Goal: Check status: Check status

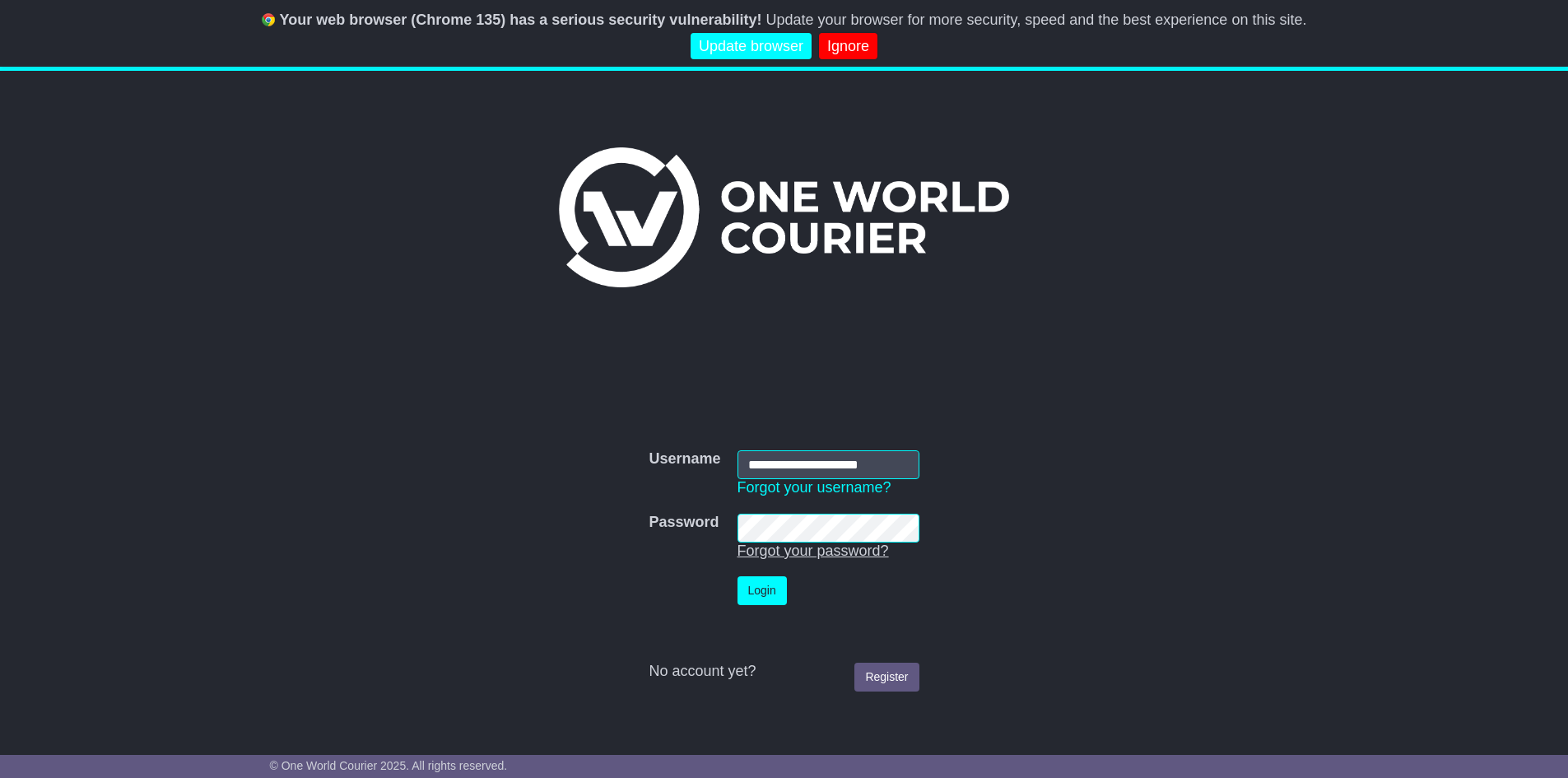
type input "**********"
click at [811, 542] on link "Forgot your password?" at bounding box center [813, 550] width 151 height 17
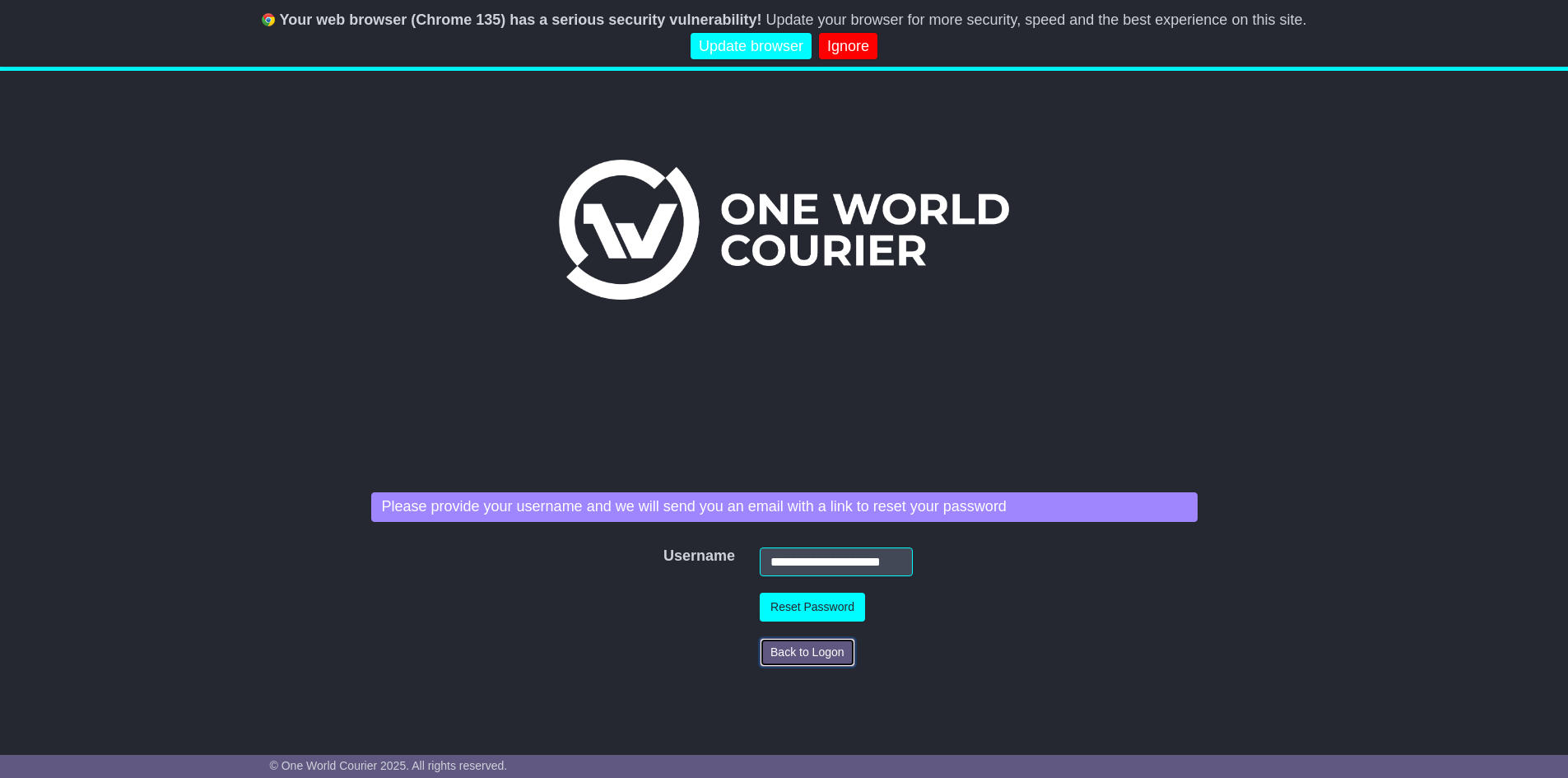
click at [824, 657] on button "Back to Logon" at bounding box center [807, 651] width 95 height 28
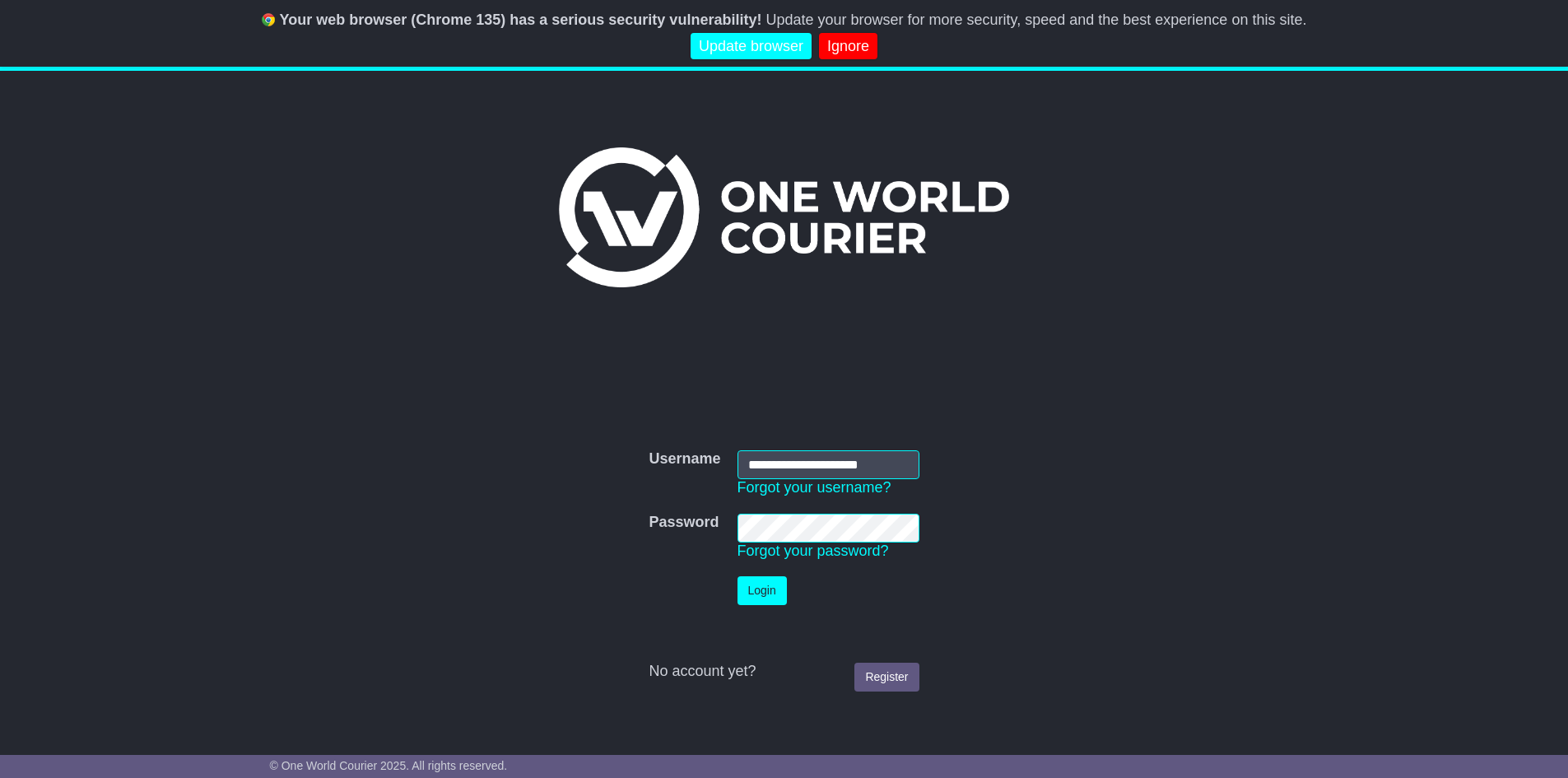
click at [738, 576] on button "Login" at bounding box center [762, 589] width 49 height 28
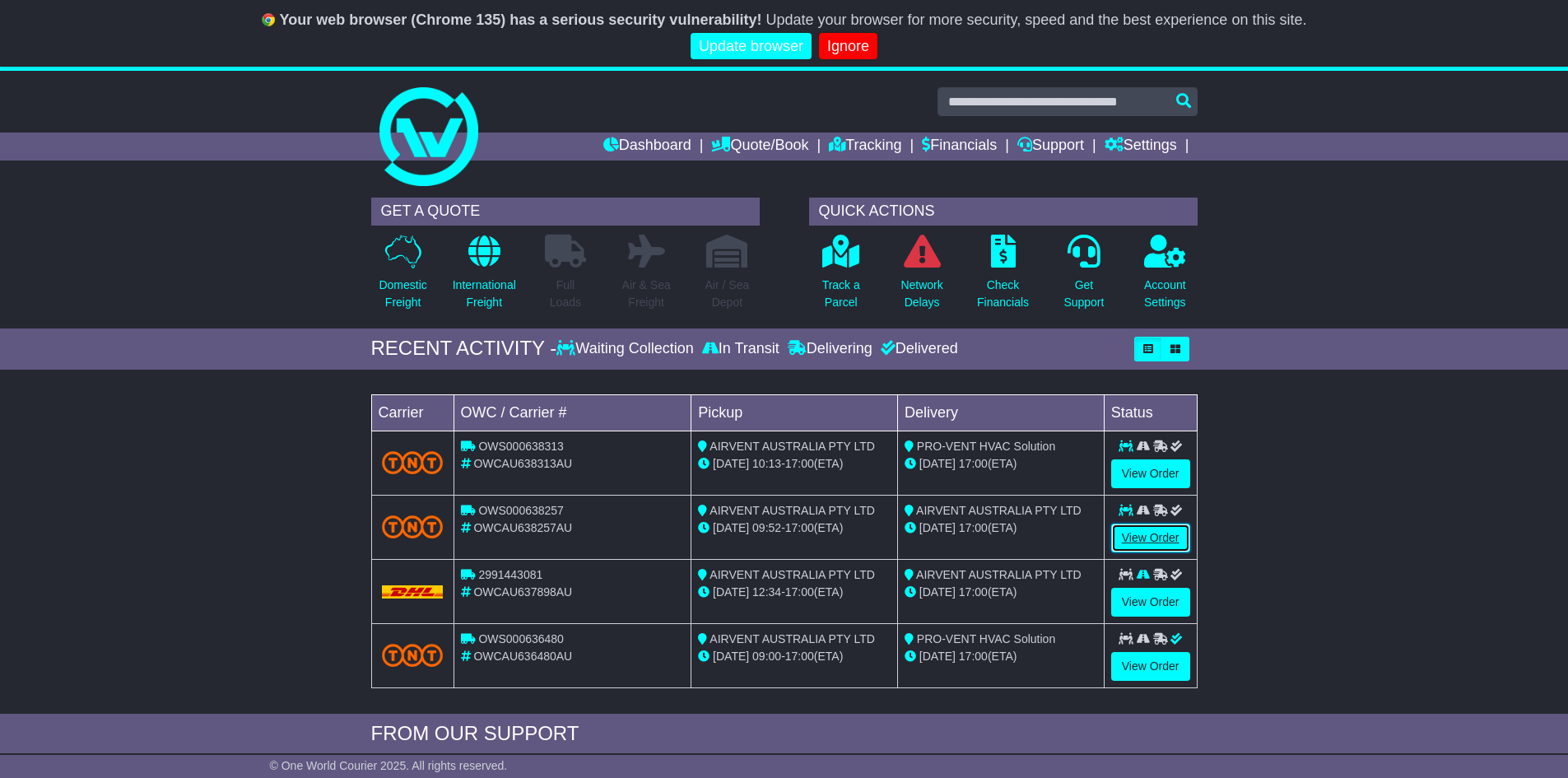
click at [1168, 545] on link "View Order" at bounding box center [1150, 537] width 79 height 28
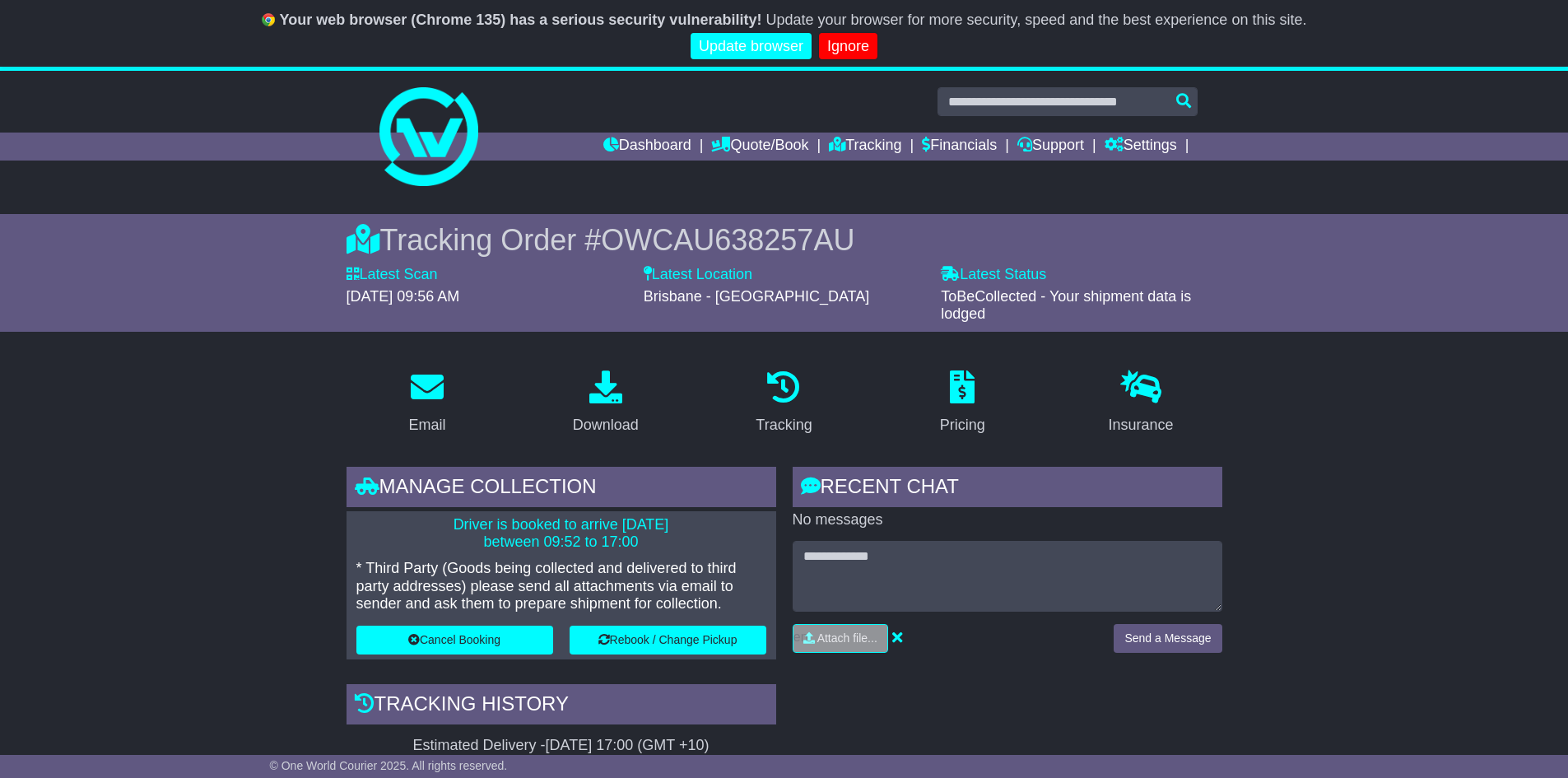
click at [779, 236] on span "OWCAU638257AU" at bounding box center [728, 240] width 253 height 33
copy span "OWCAU638257AU"
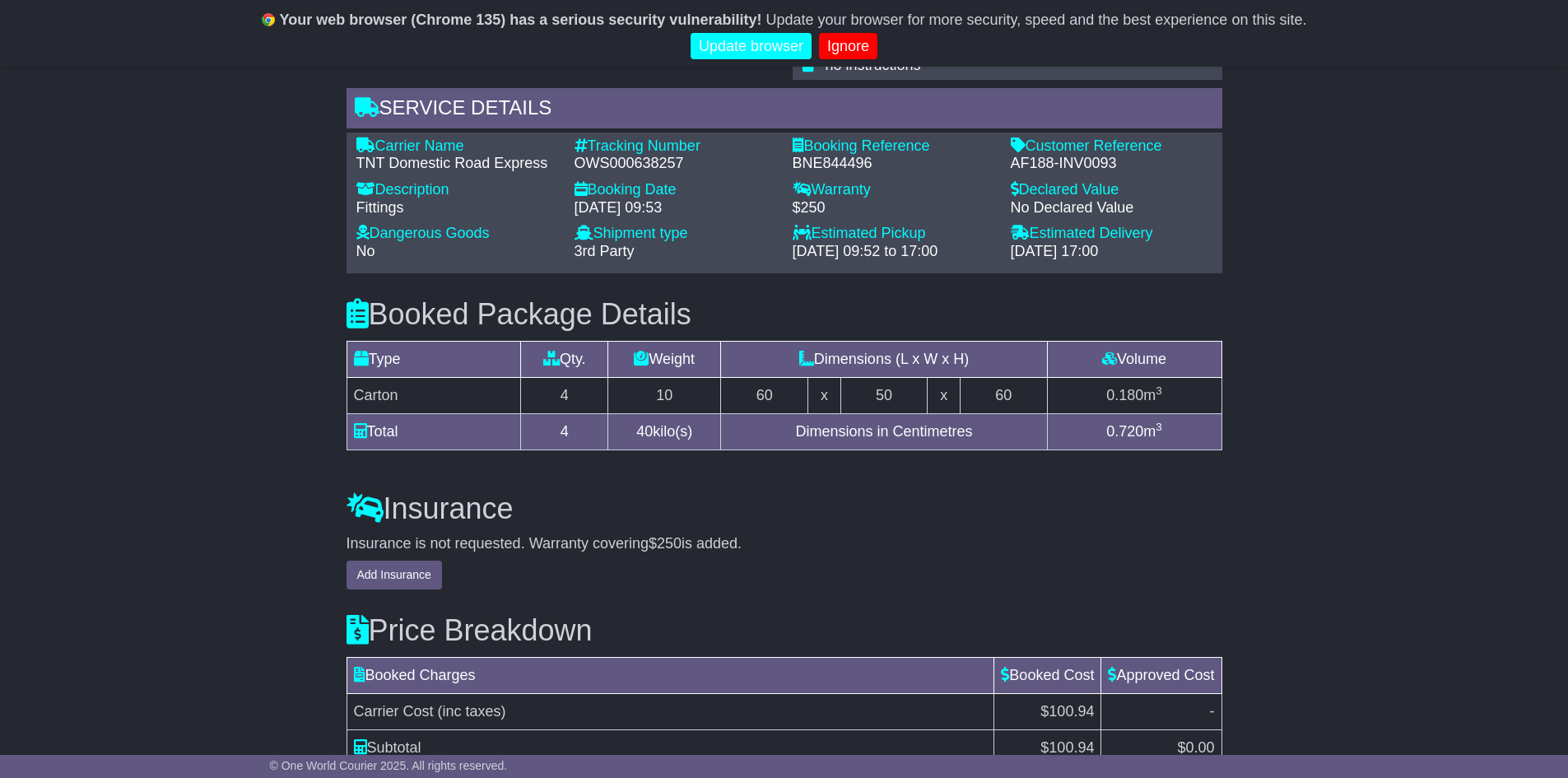
scroll to position [1166, 0]
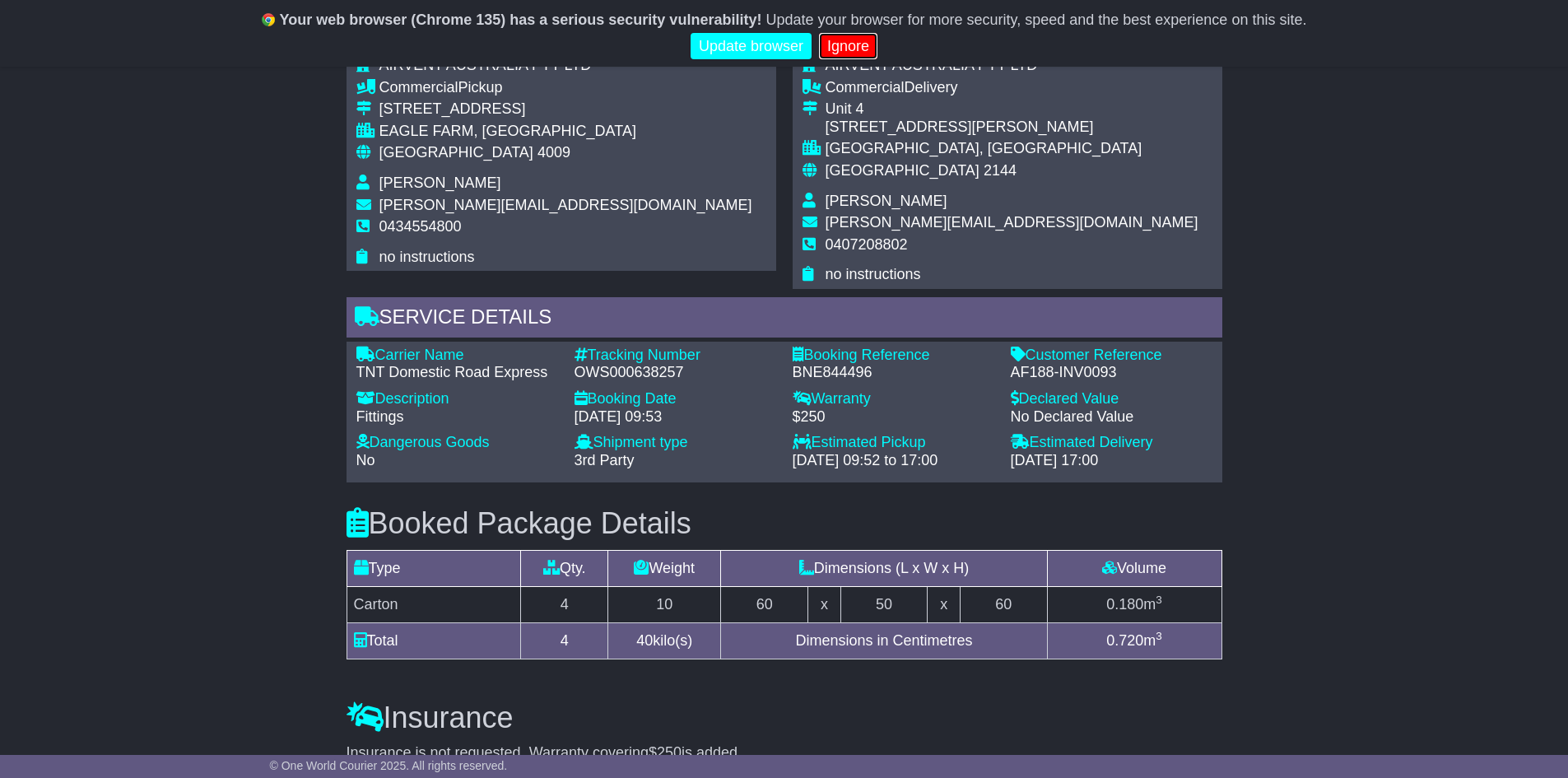
click at [850, 48] on link "Ignore" at bounding box center [848, 47] width 58 height 28
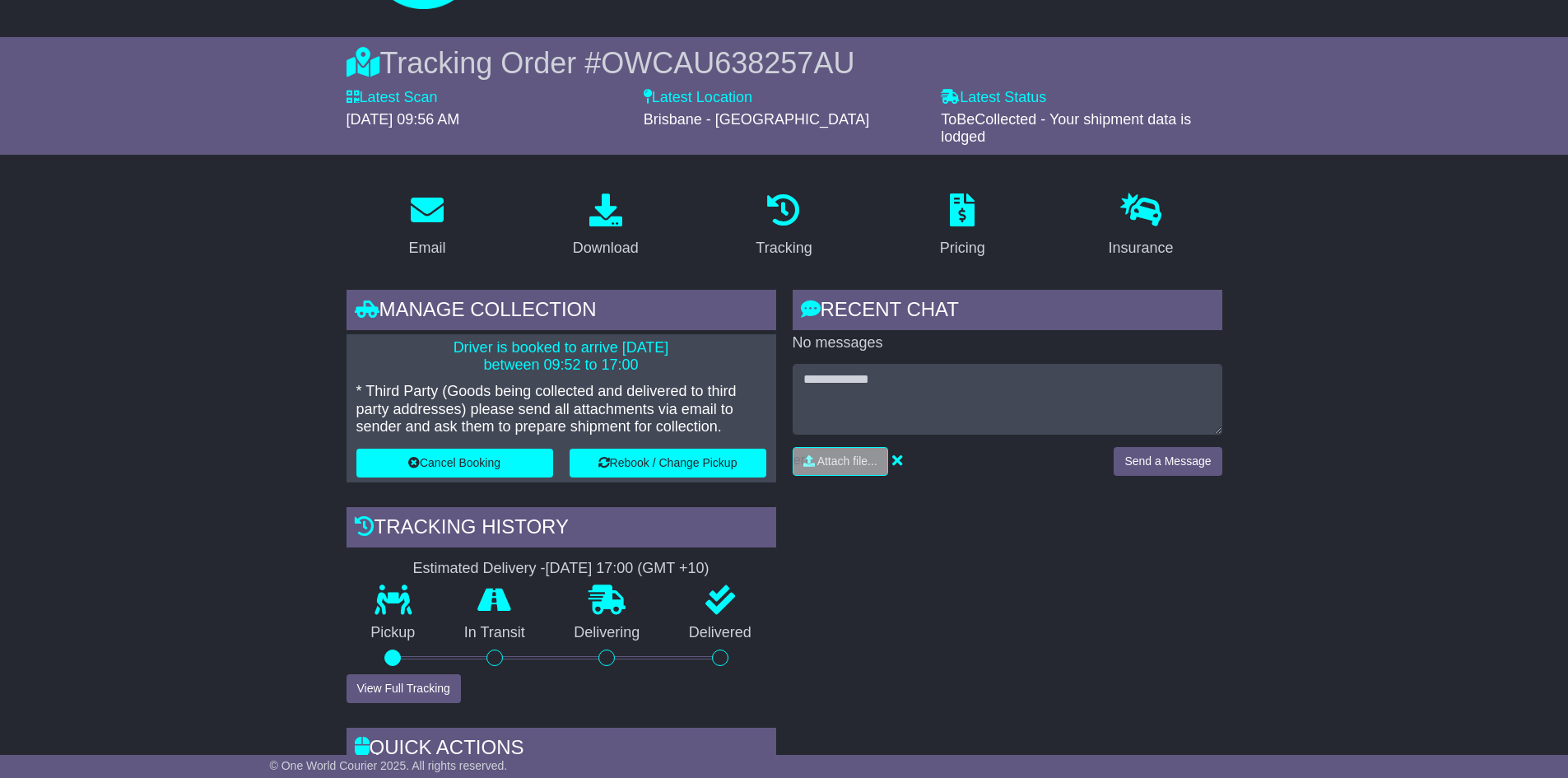
scroll to position [0, 0]
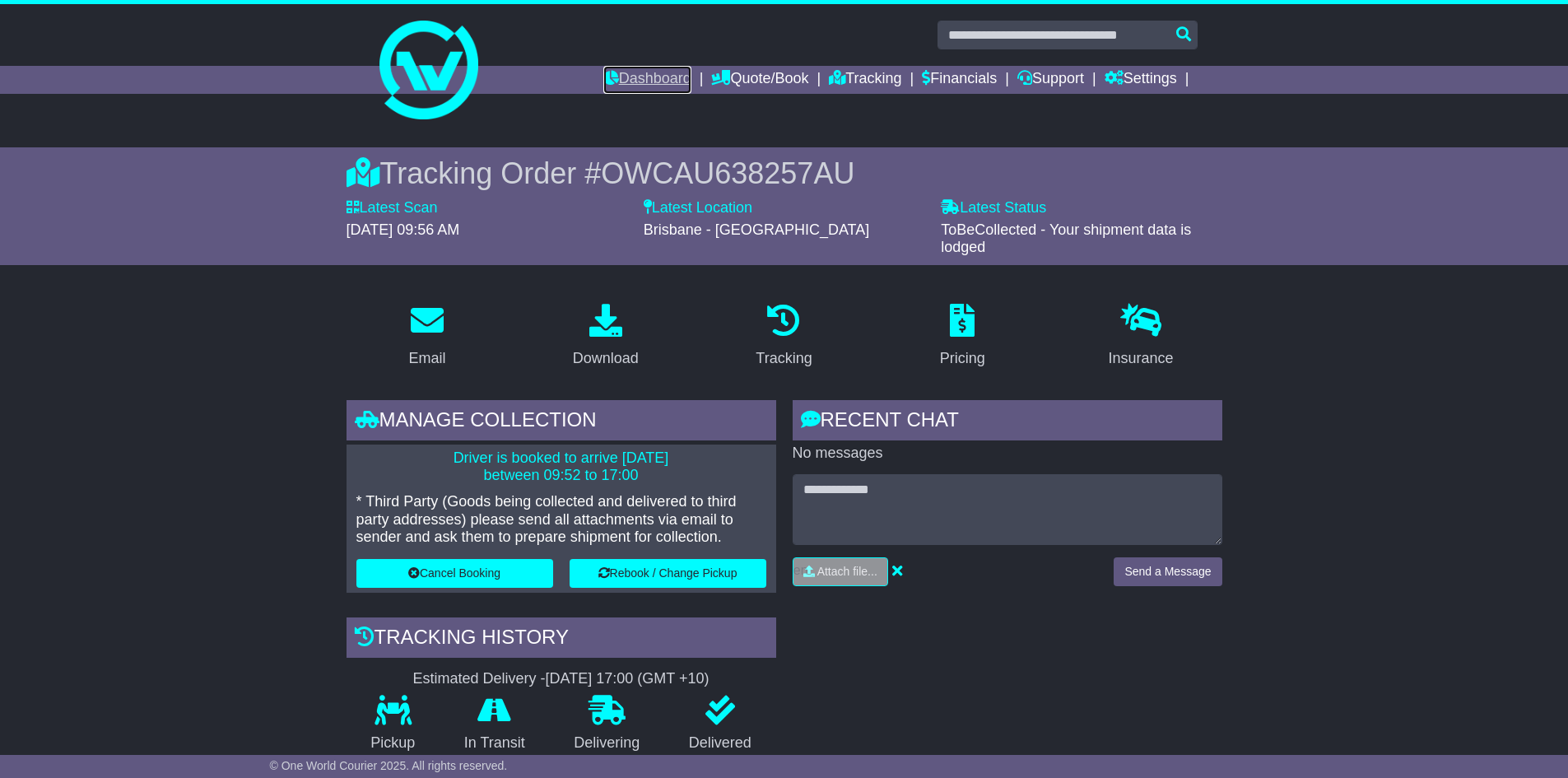
click at [649, 88] on link "Dashboard" at bounding box center [647, 80] width 88 height 28
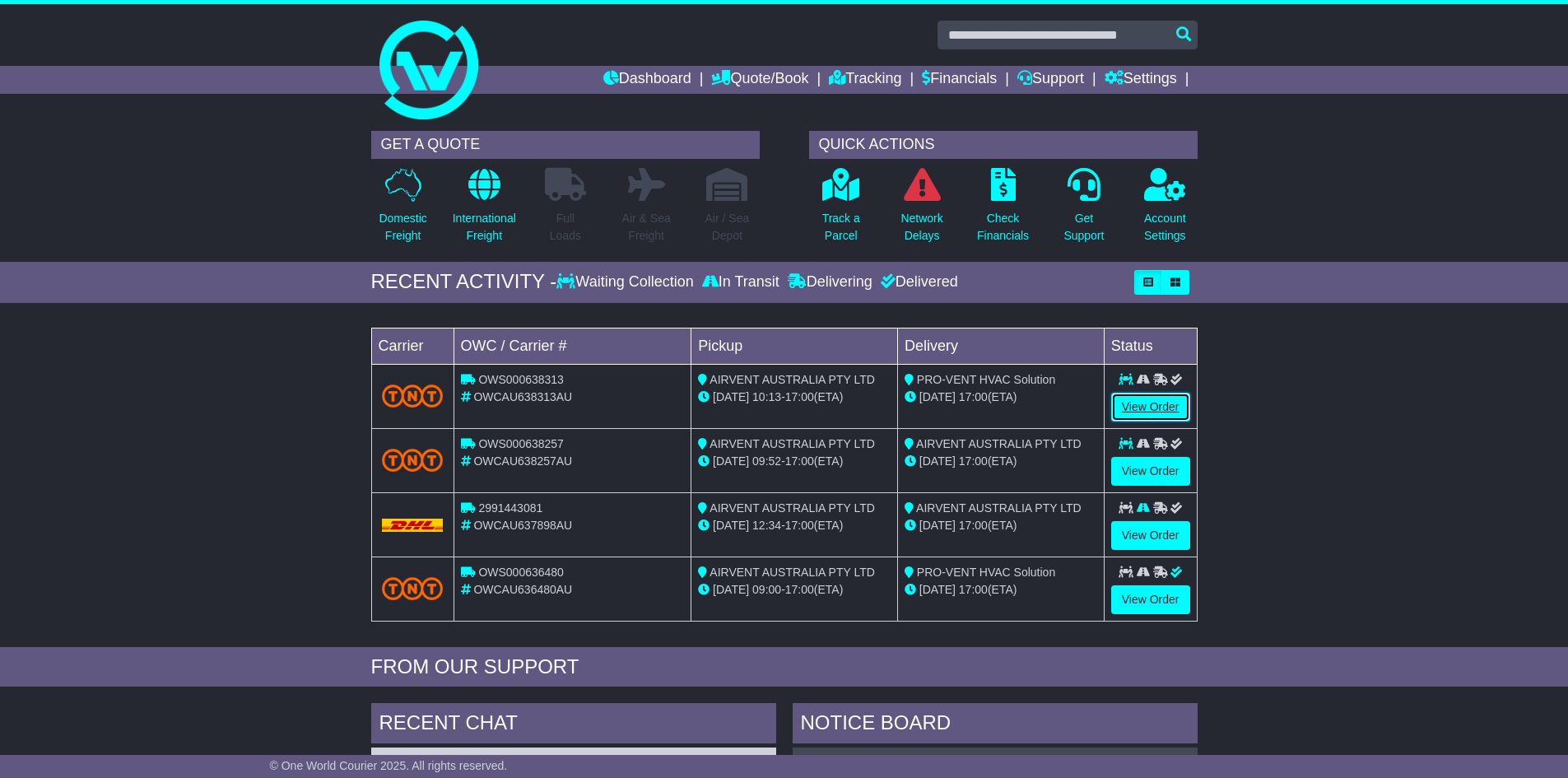
click at [1143, 399] on link "View Order" at bounding box center [1150, 407] width 79 height 28
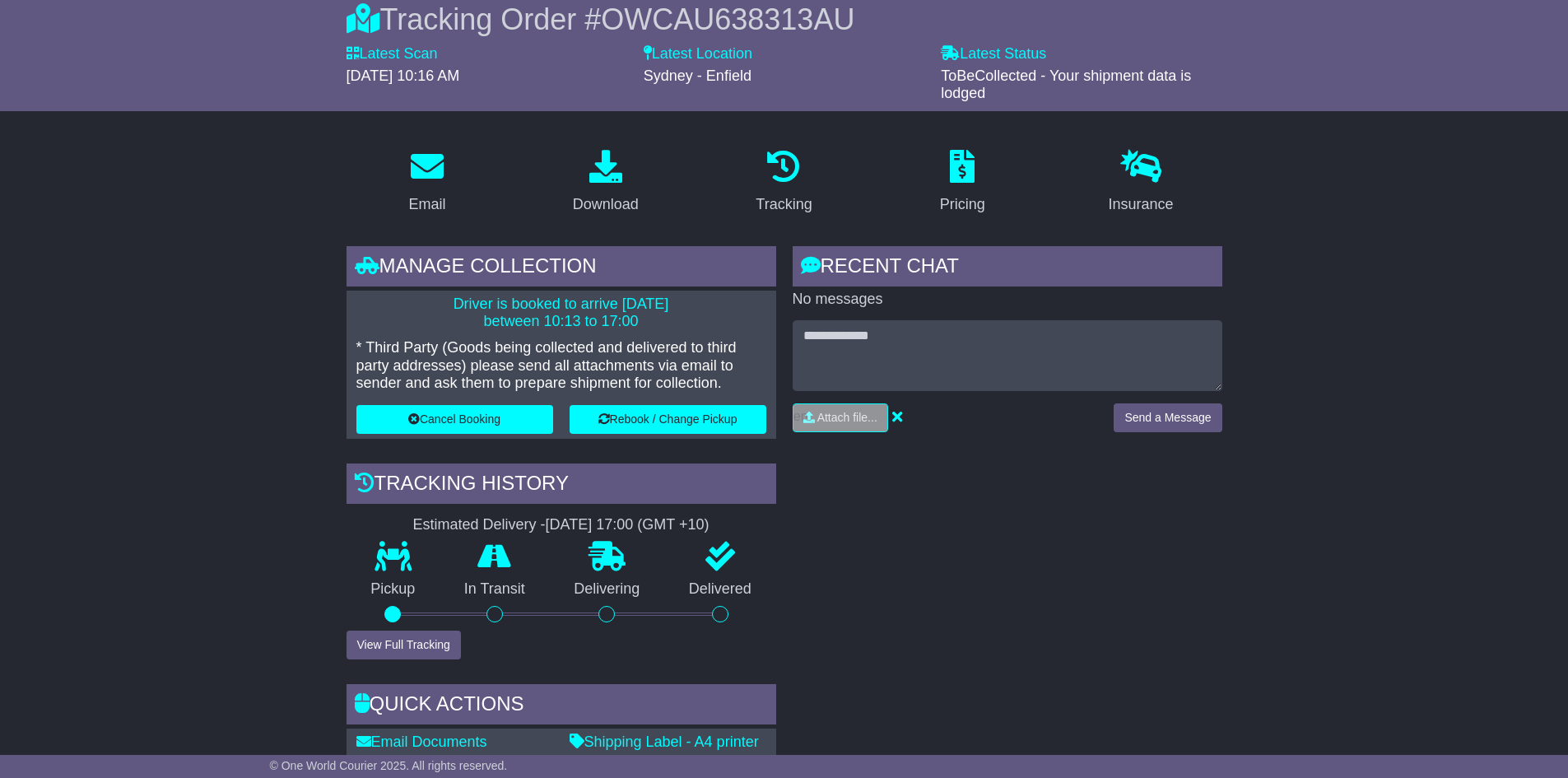
scroll to position [29, 0]
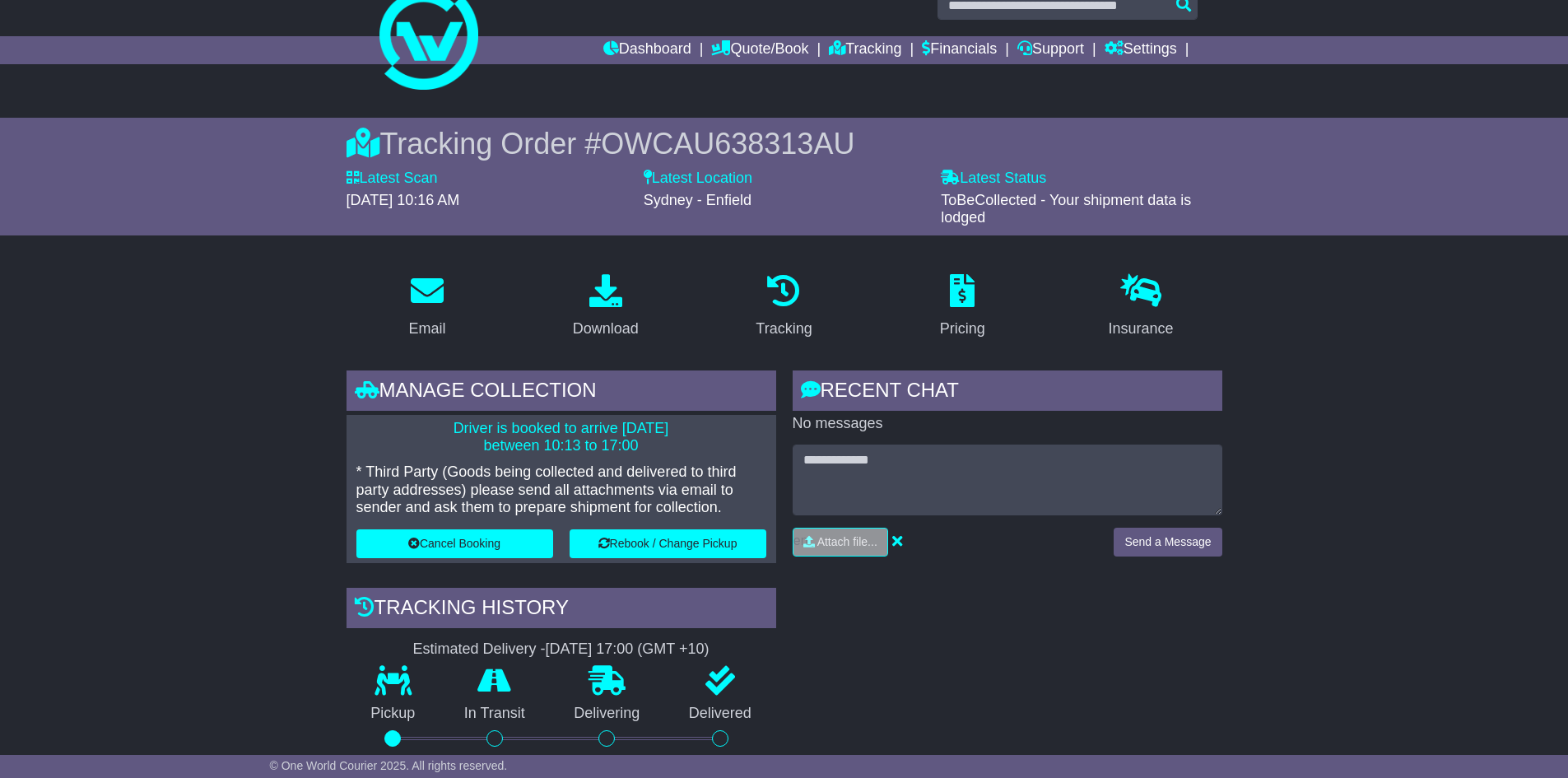
click at [836, 137] on span "OWCAU638313AU" at bounding box center [728, 143] width 253 height 33
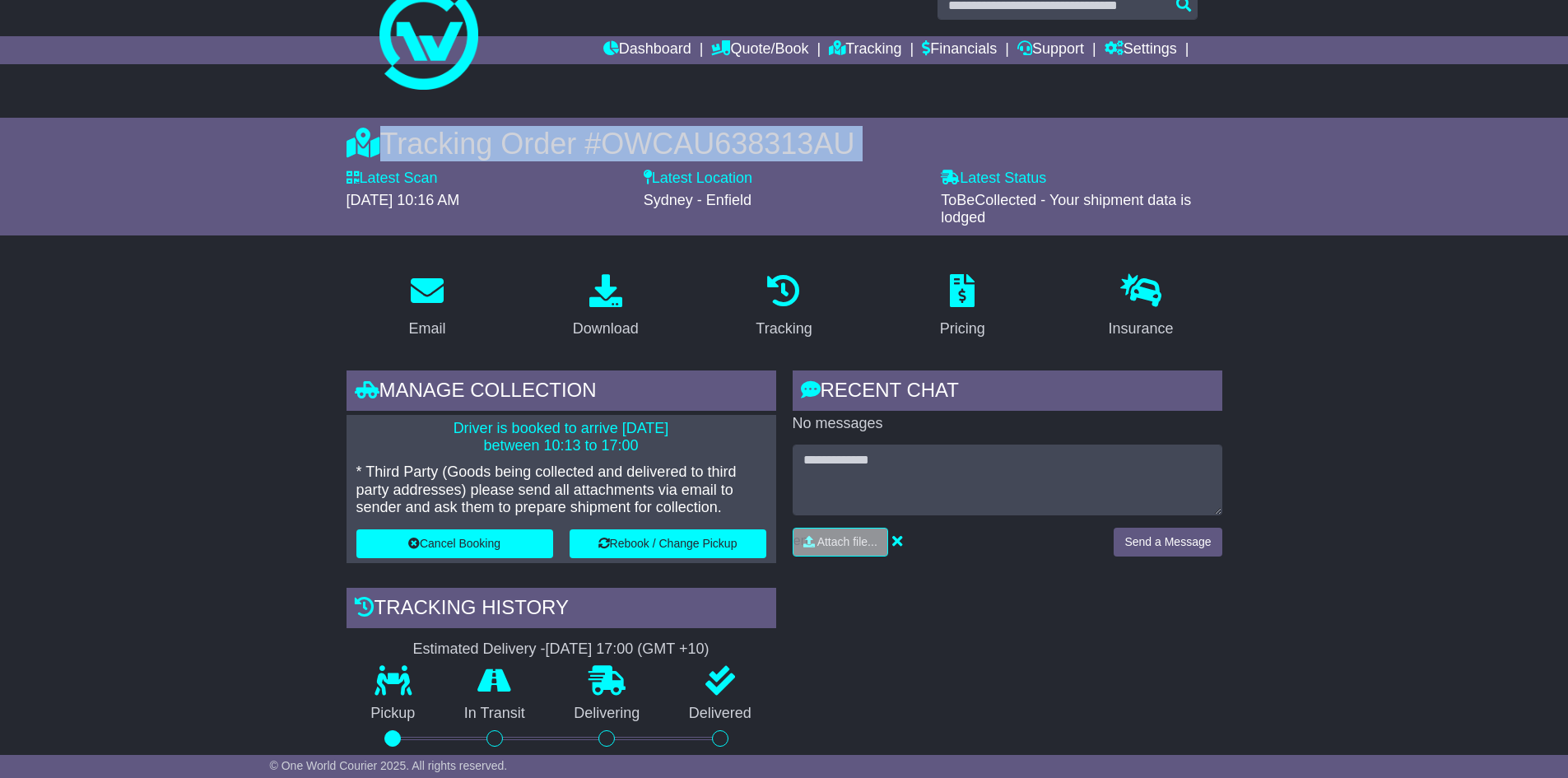
click at [836, 137] on span "OWCAU638313AU" at bounding box center [728, 143] width 253 height 33
click at [902, 148] on div "Tracking Order # OWCAU638313AU" at bounding box center [784, 143] width 875 height 35
click at [824, 153] on span "OWCAU638313AU" at bounding box center [728, 143] width 253 height 33
drag, startPoint x: 886, startPoint y: 141, endPoint x: 606, endPoint y: 144, distance: 280.0
click at [606, 144] on div "Tracking Order # OWCAU638313AU" at bounding box center [784, 143] width 875 height 35
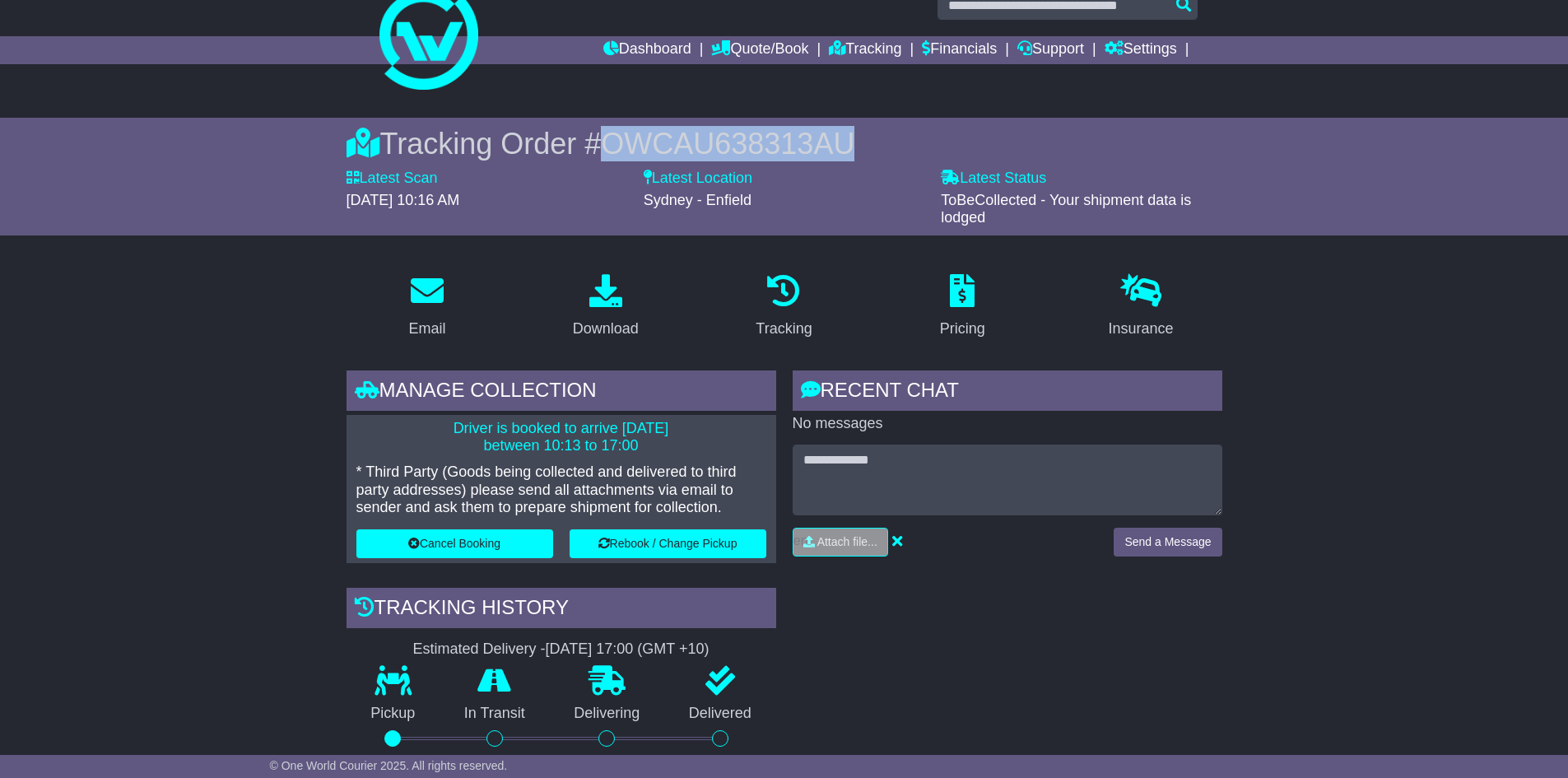
copy span "OWCAU638313AU"
